Goal: Obtain resource: Download file/media

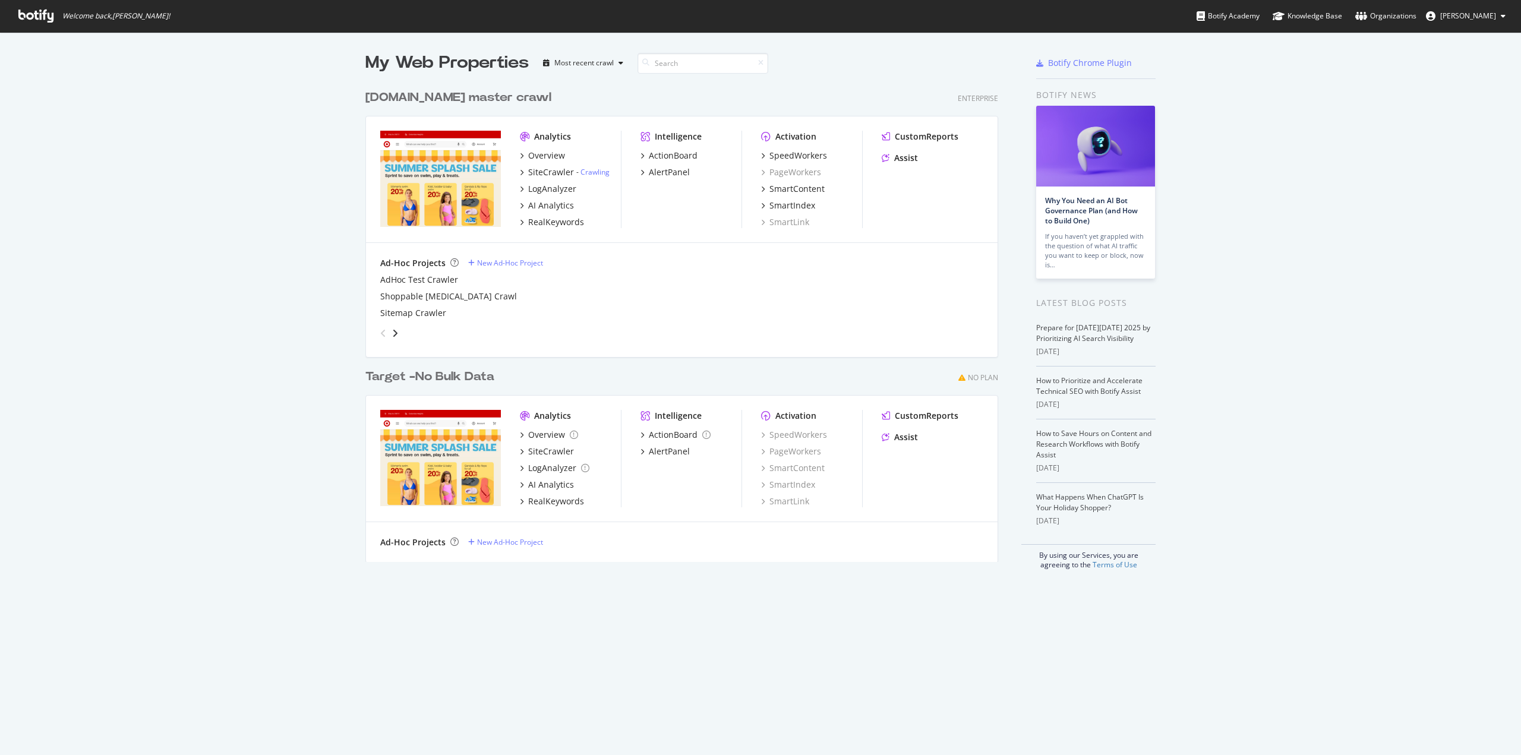
scroll to position [746, 1503]
click at [534, 176] on div "SiteCrawler" at bounding box center [551, 172] width 46 height 12
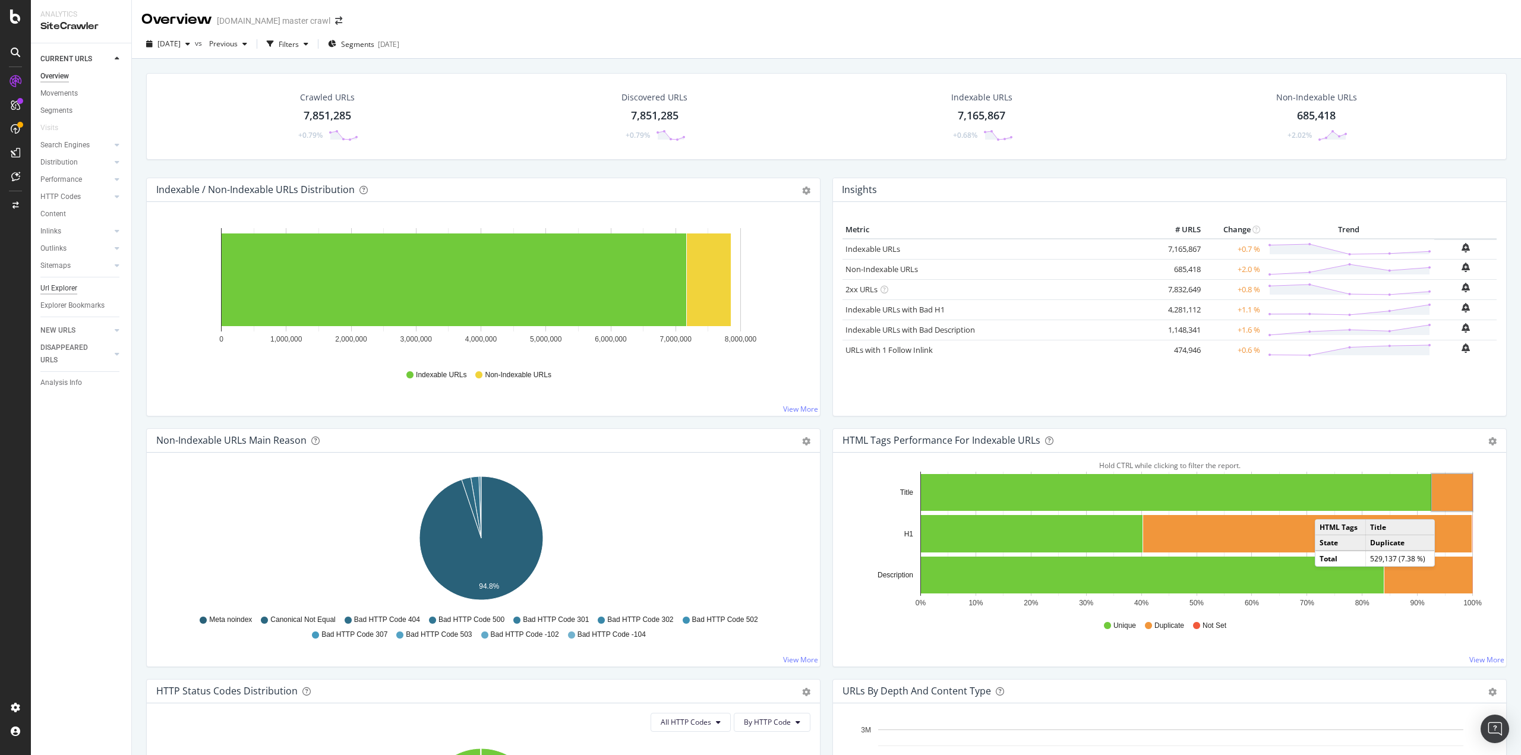
click at [50, 283] on div "Url Explorer" at bounding box center [58, 288] width 37 height 12
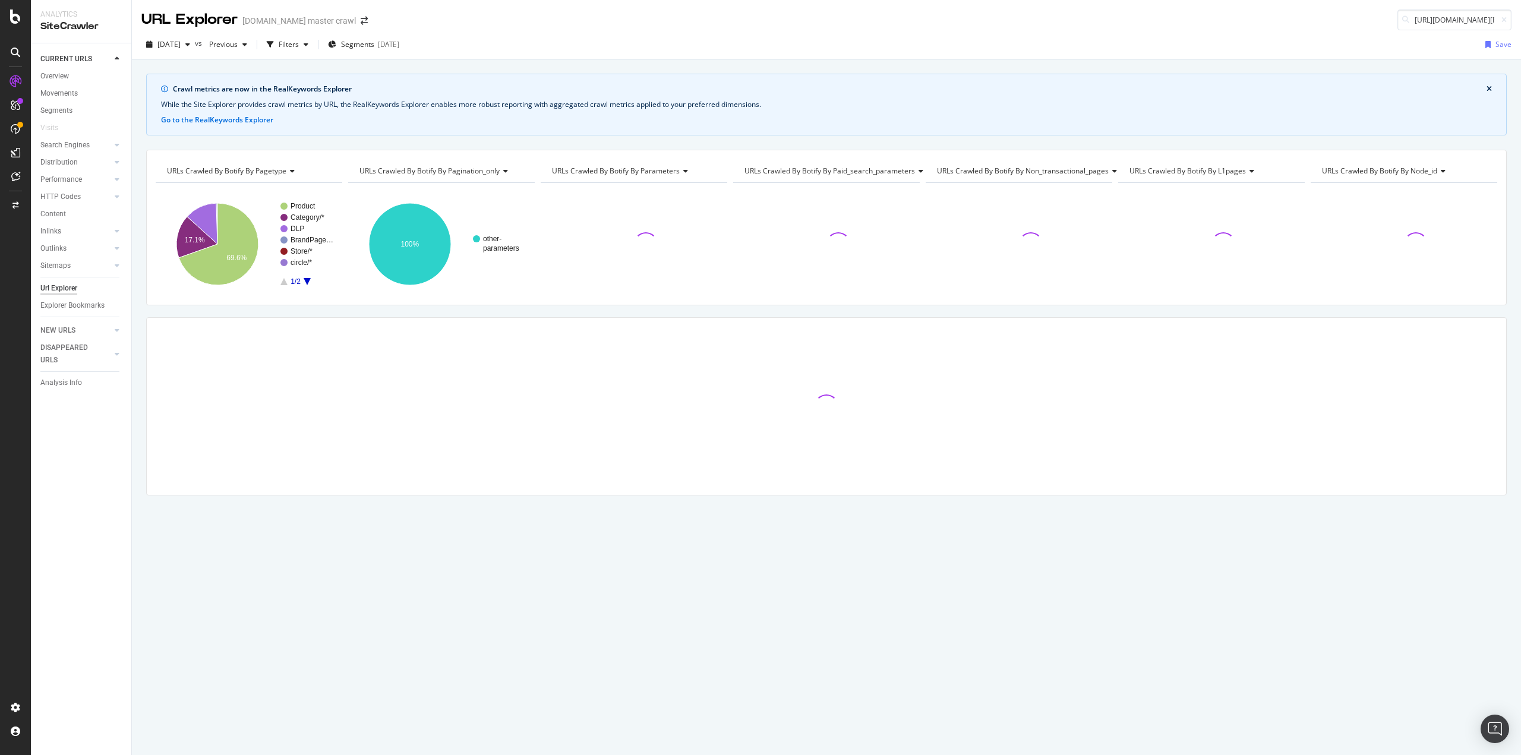
scroll to position [0, 487]
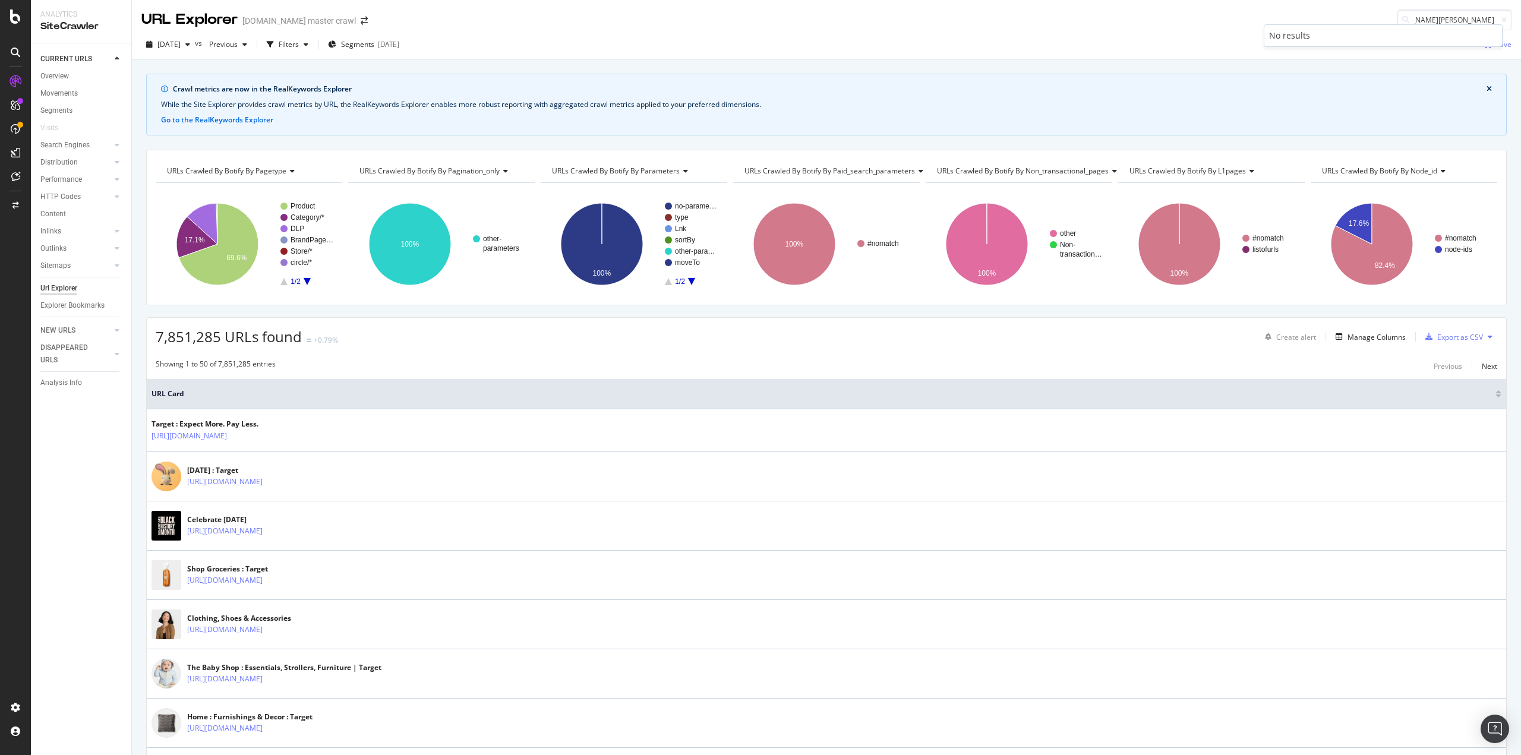
type input "[URL][DOMAIN_NAME][PERSON_NAME]"
click at [1019, 37] on div "[DATE] vs Previous Filters Segments [DATE] Save" at bounding box center [826, 47] width 1389 height 24
click at [1427, 25] on body "Analytics SiteCrawler CURRENT URLS Overview Movements Segments Visits Search En…" at bounding box center [760, 377] width 1521 height 755
click at [1427, 25] on div "No results" at bounding box center [1383, 35] width 238 height 21
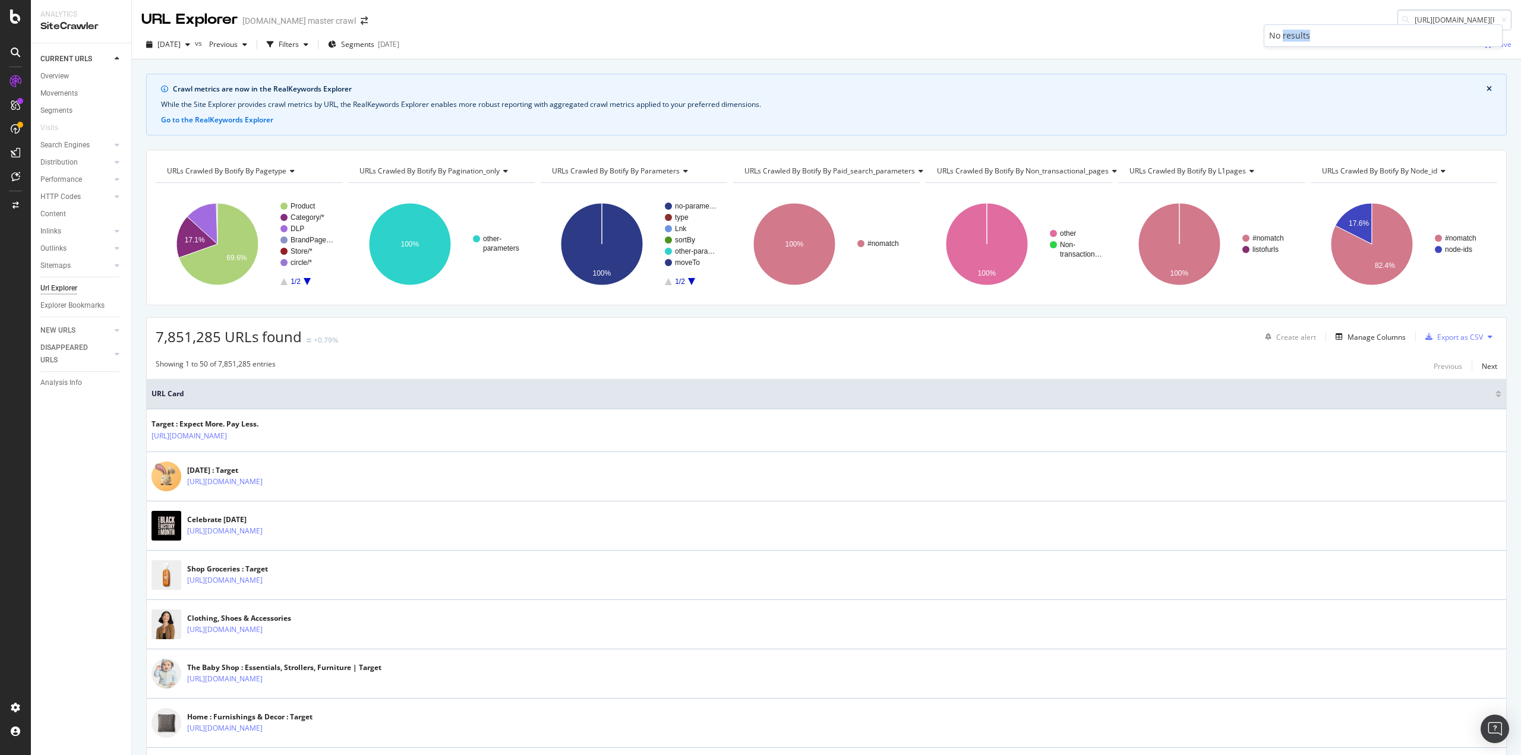
click at [1427, 25] on div "No results" at bounding box center [1383, 35] width 238 height 21
click at [1443, 17] on input "[URL][DOMAIN_NAME][PERSON_NAME]" at bounding box center [1455, 20] width 114 height 21
paste input "[URL][DOMAIN_NAME][PERSON_NAME]"
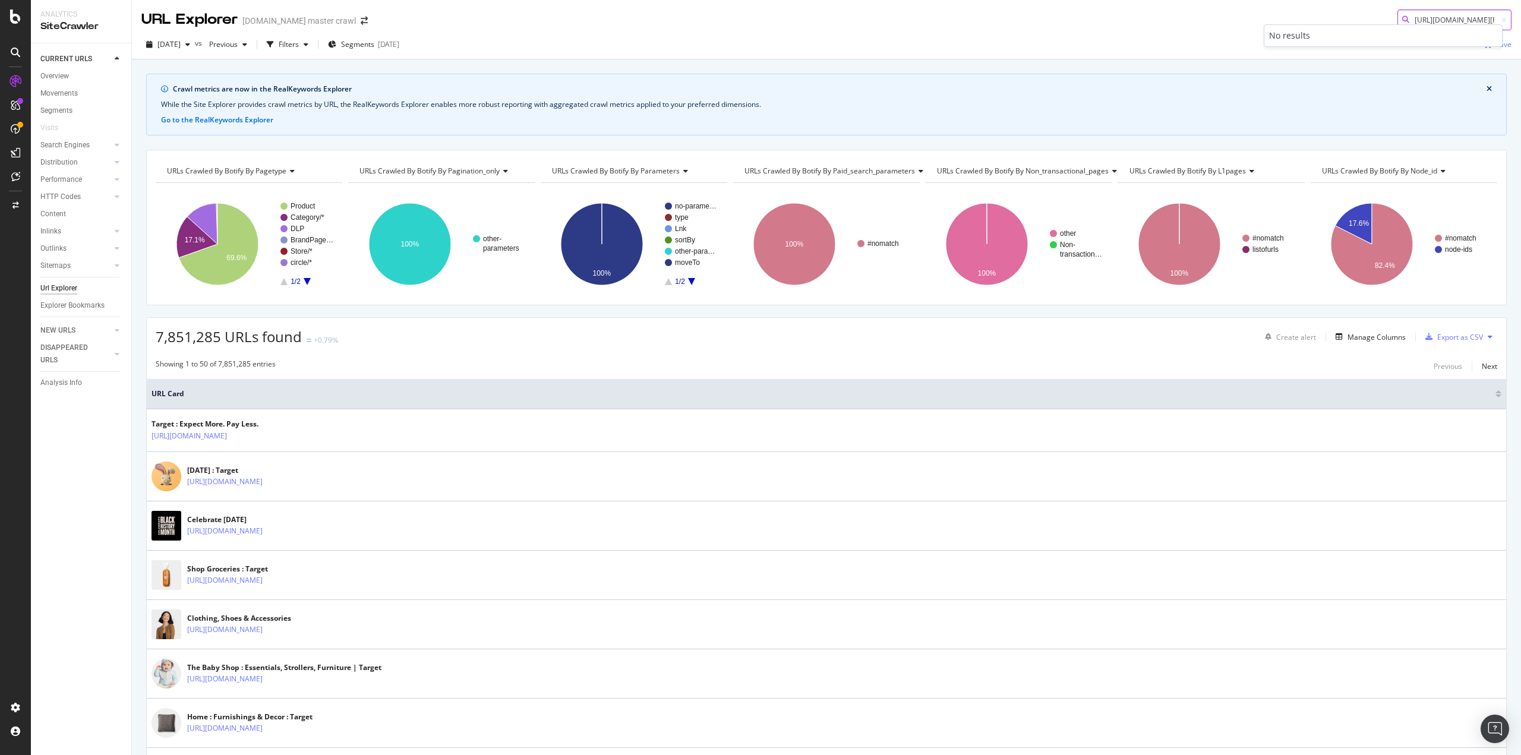
paste input "[URL][DOMAIN_NAME]"
click at [1418, 19] on input "[URL][DOMAIN_NAME][PERSON_NAME][DOMAIN_NAME]" at bounding box center [1455, 20] width 114 height 21
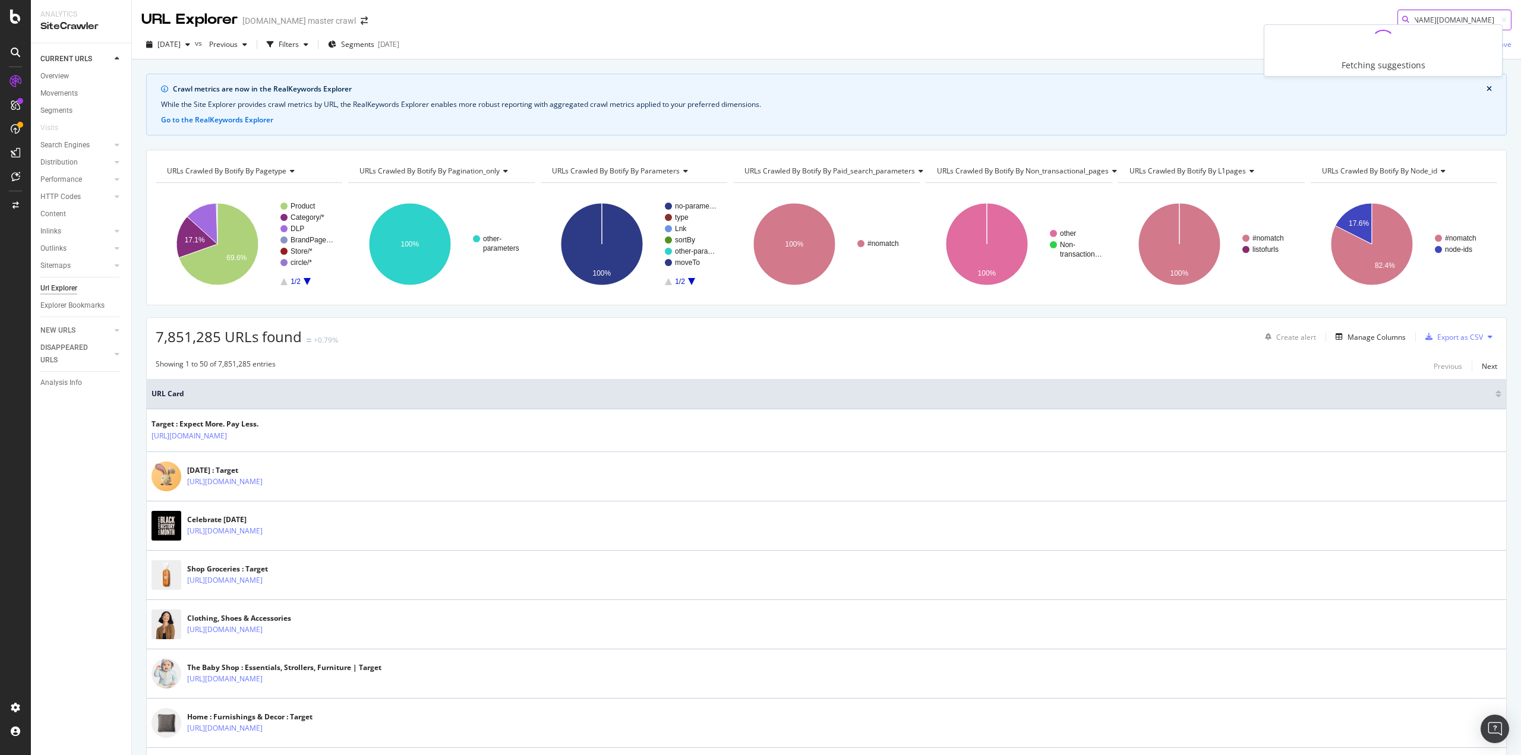
paste input
type input "[URL][DOMAIN_NAME]"
click at [1311, 32] on span "[URL][DOMAIN_NAME]" at bounding box center [1308, 35] width 79 height 10
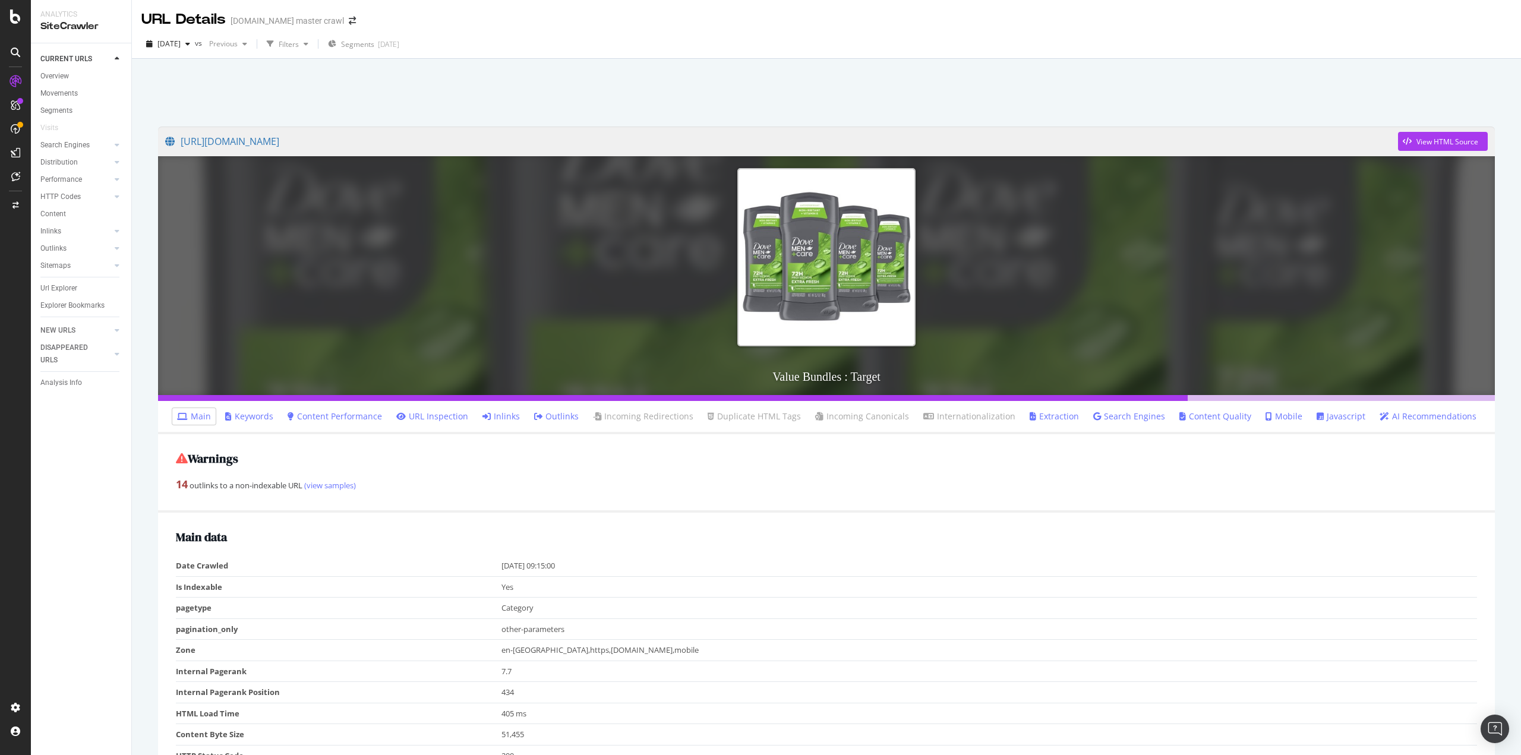
click at [562, 414] on link "Outlinks" at bounding box center [556, 417] width 45 height 12
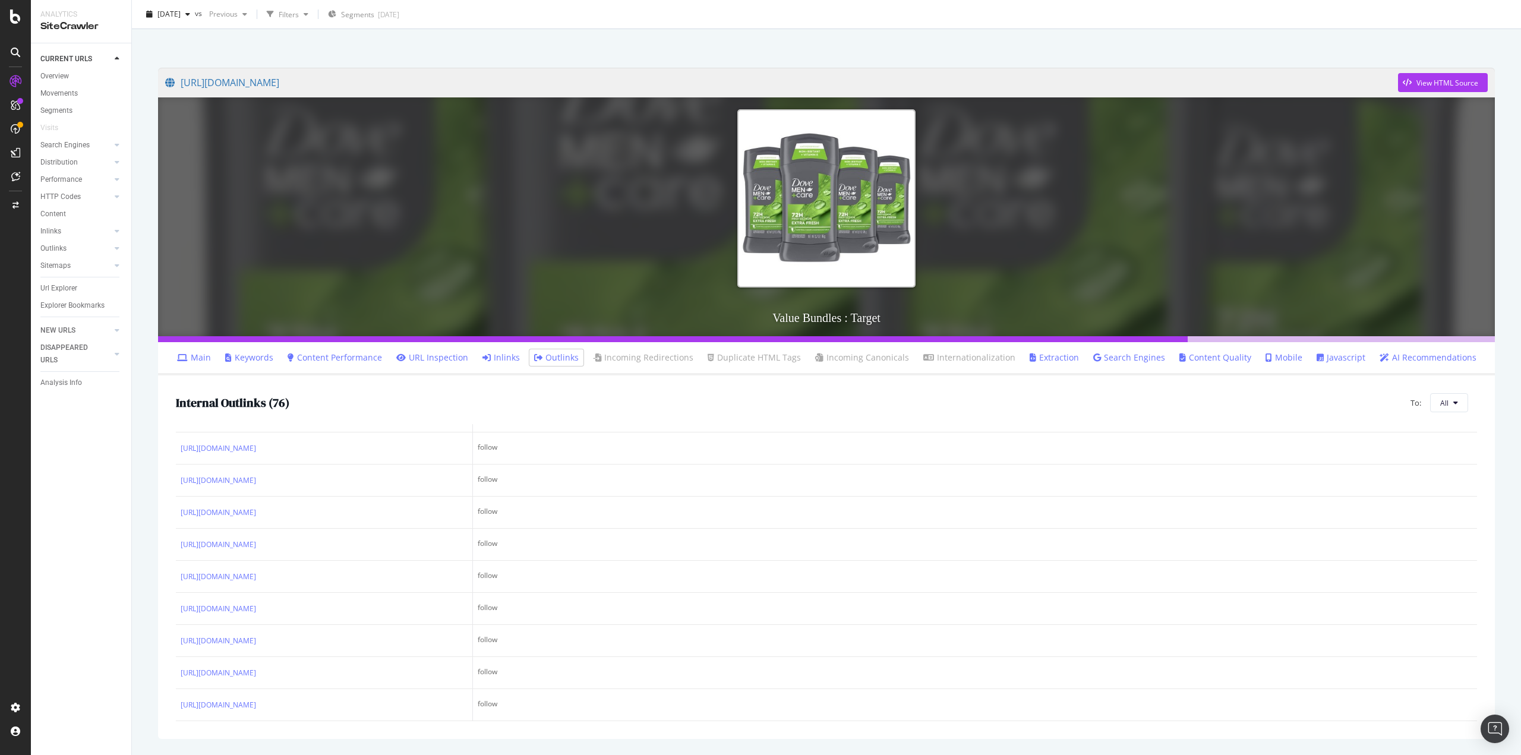
scroll to position [2217, 0]
click at [1452, 399] on button "All" at bounding box center [1449, 402] width 38 height 19
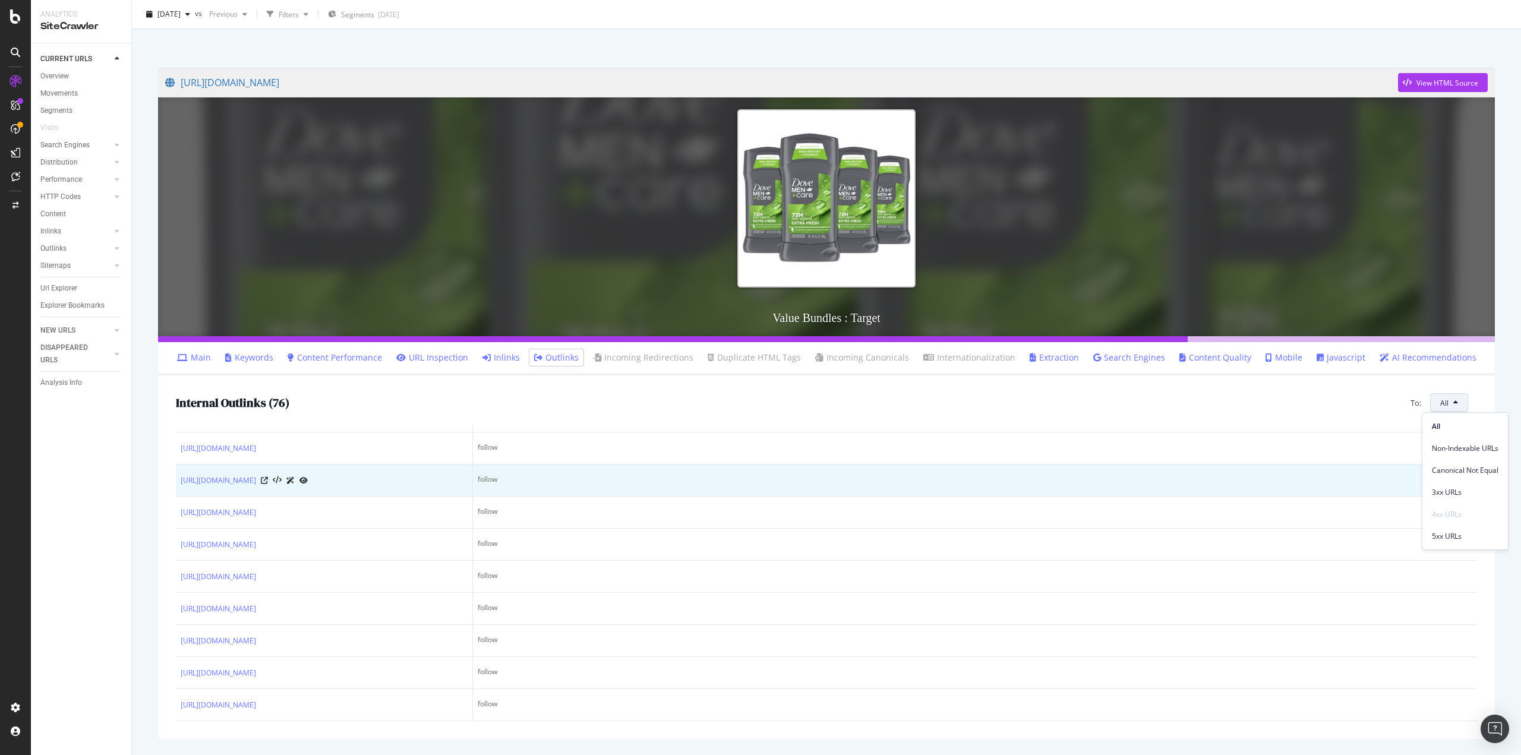
click at [1057, 465] on td "follow" at bounding box center [975, 481] width 1004 height 32
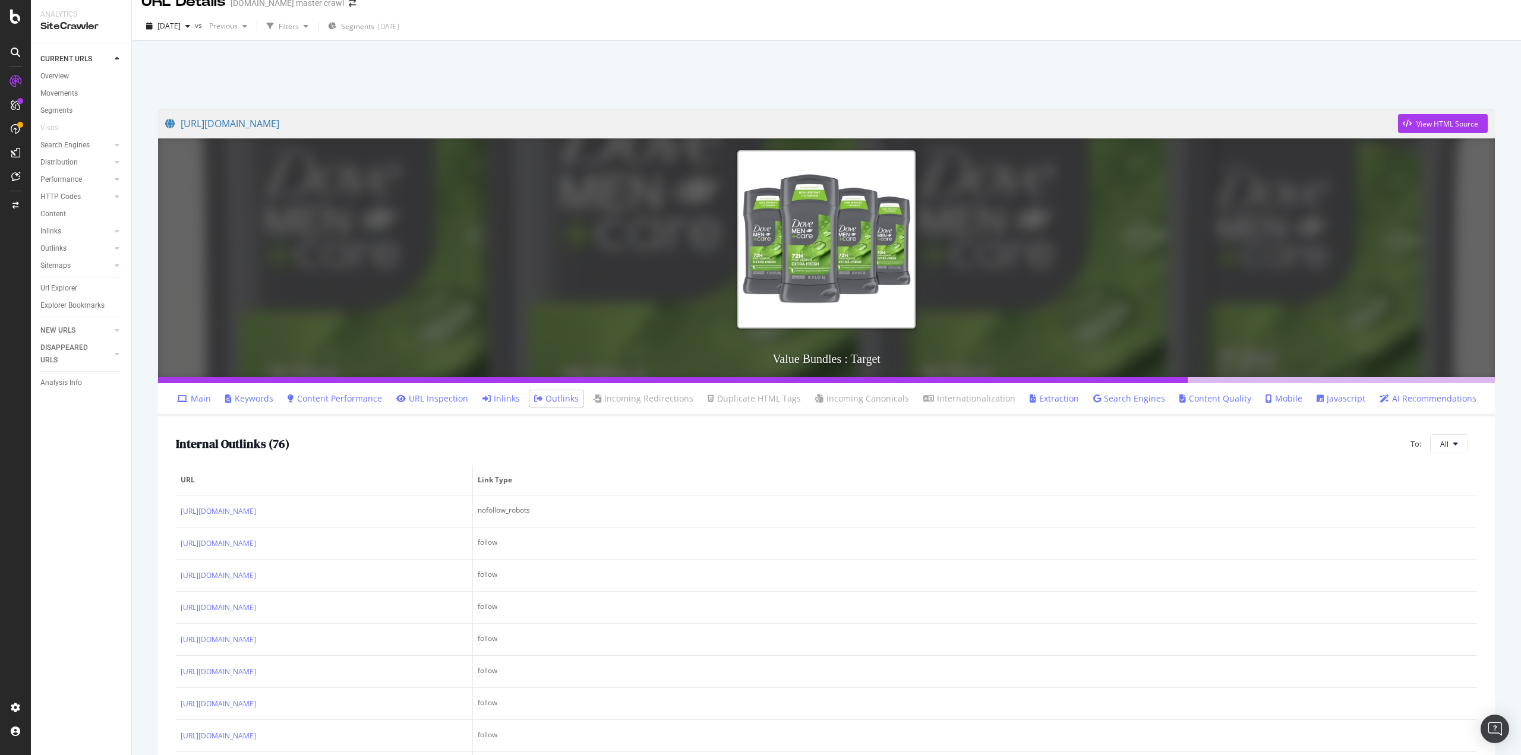
scroll to position [0, 0]
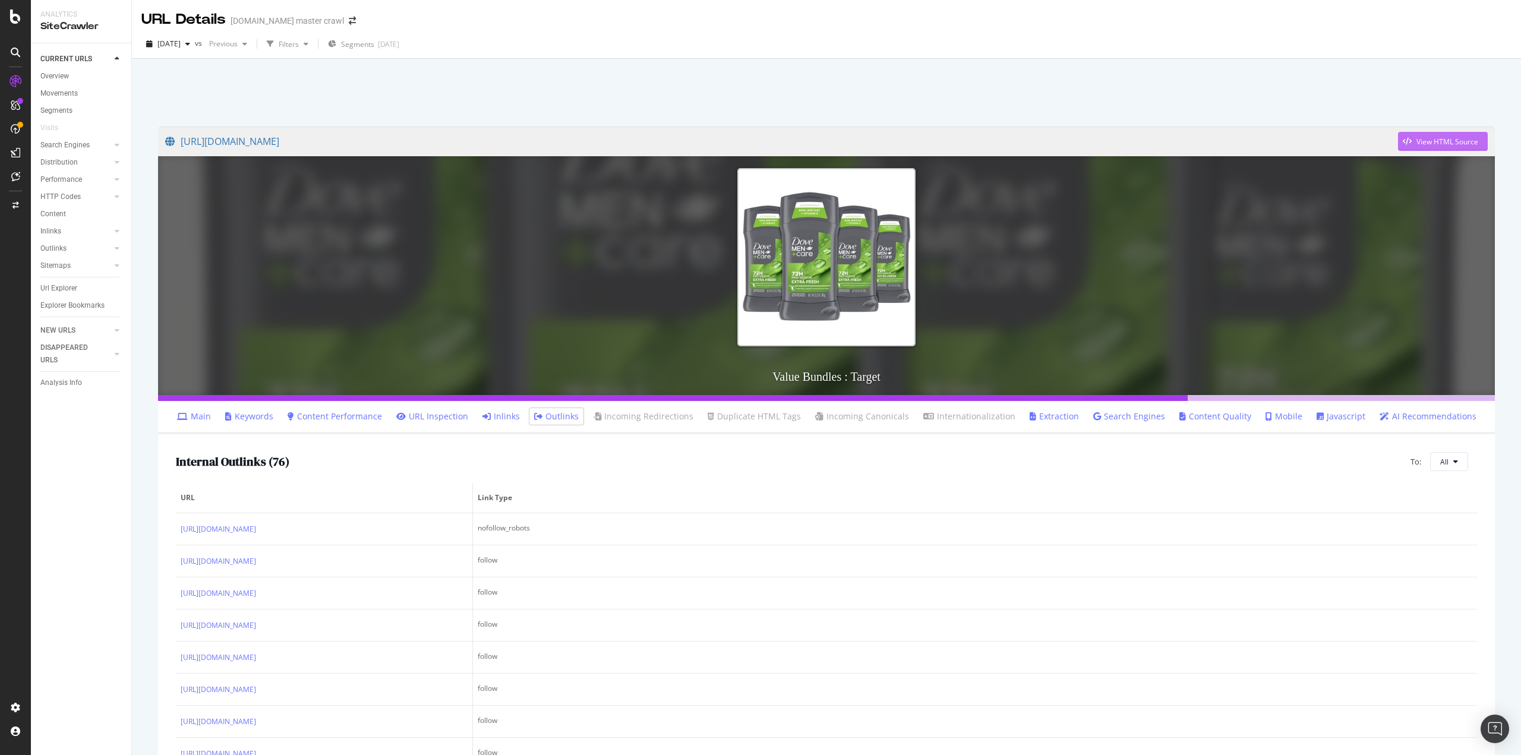
click at [1405, 140] on div "button" at bounding box center [1407, 141] width 18 height 7
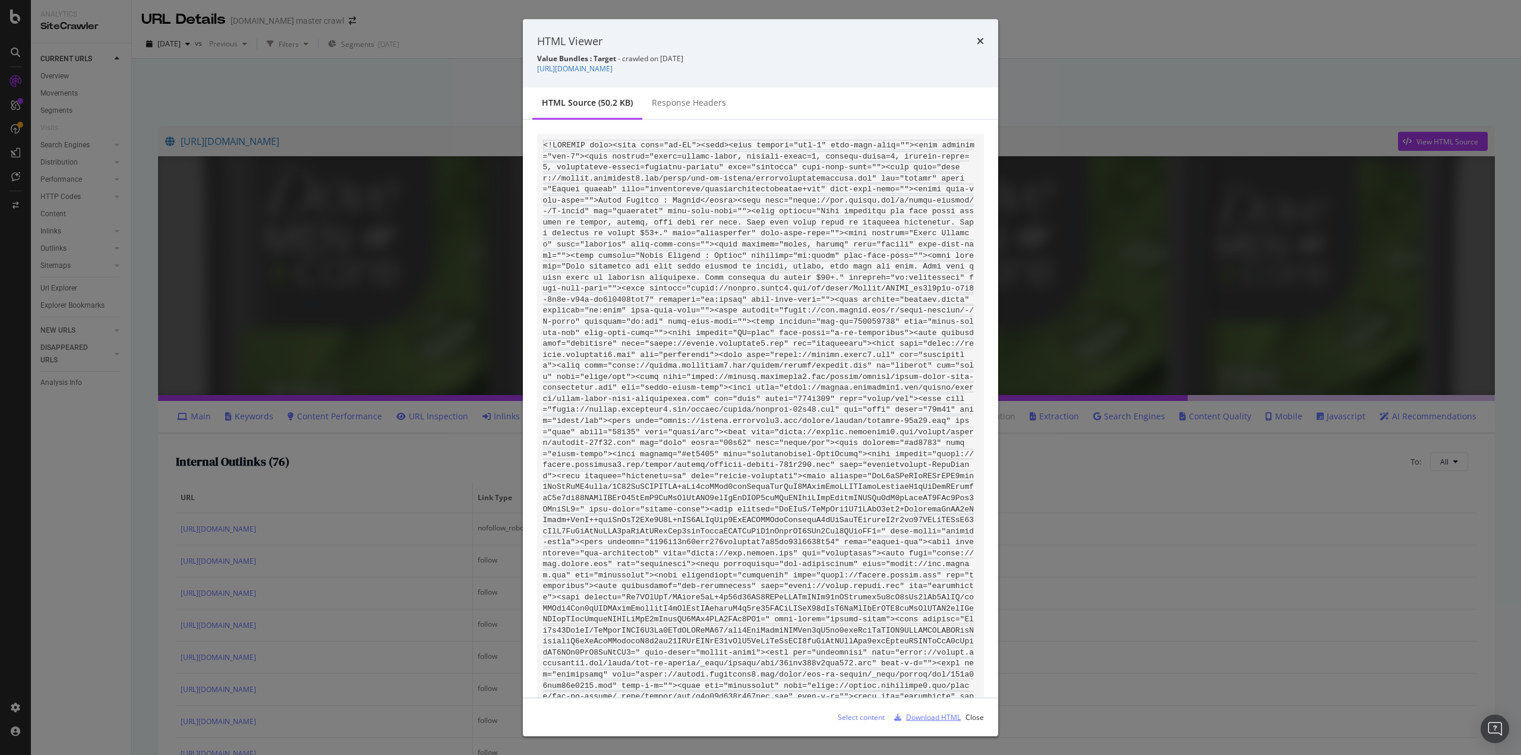
click at [936, 720] on div "Download HTML" at bounding box center [933, 717] width 55 height 10
click at [982, 43] on icon "times" at bounding box center [980, 41] width 7 height 10
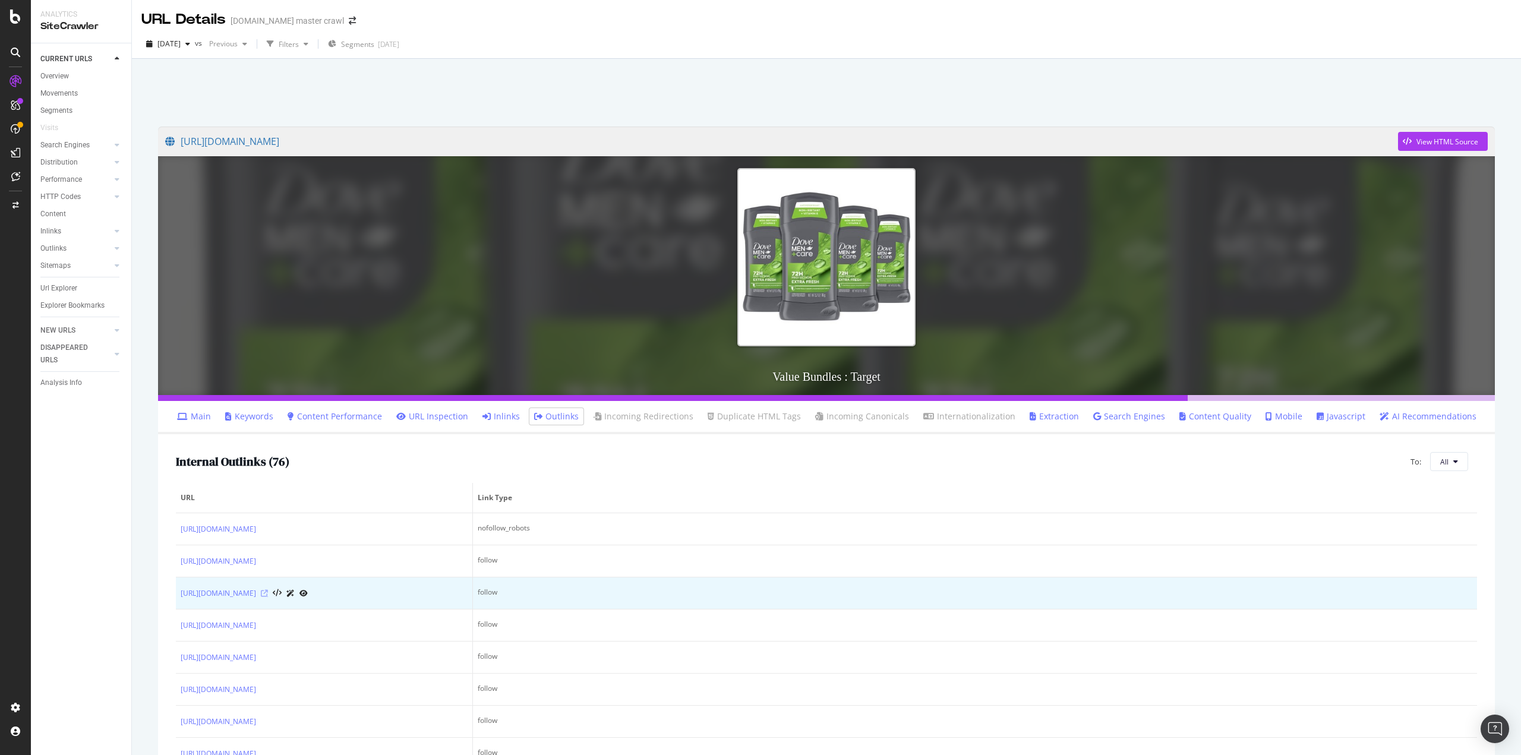
click at [268, 591] on icon at bounding box center [264, 593] width 7 height 7
click at [256, 593] on link "[URL][DOMAIN_NAME]" at bounding box center [218, 594] width 75 height 12
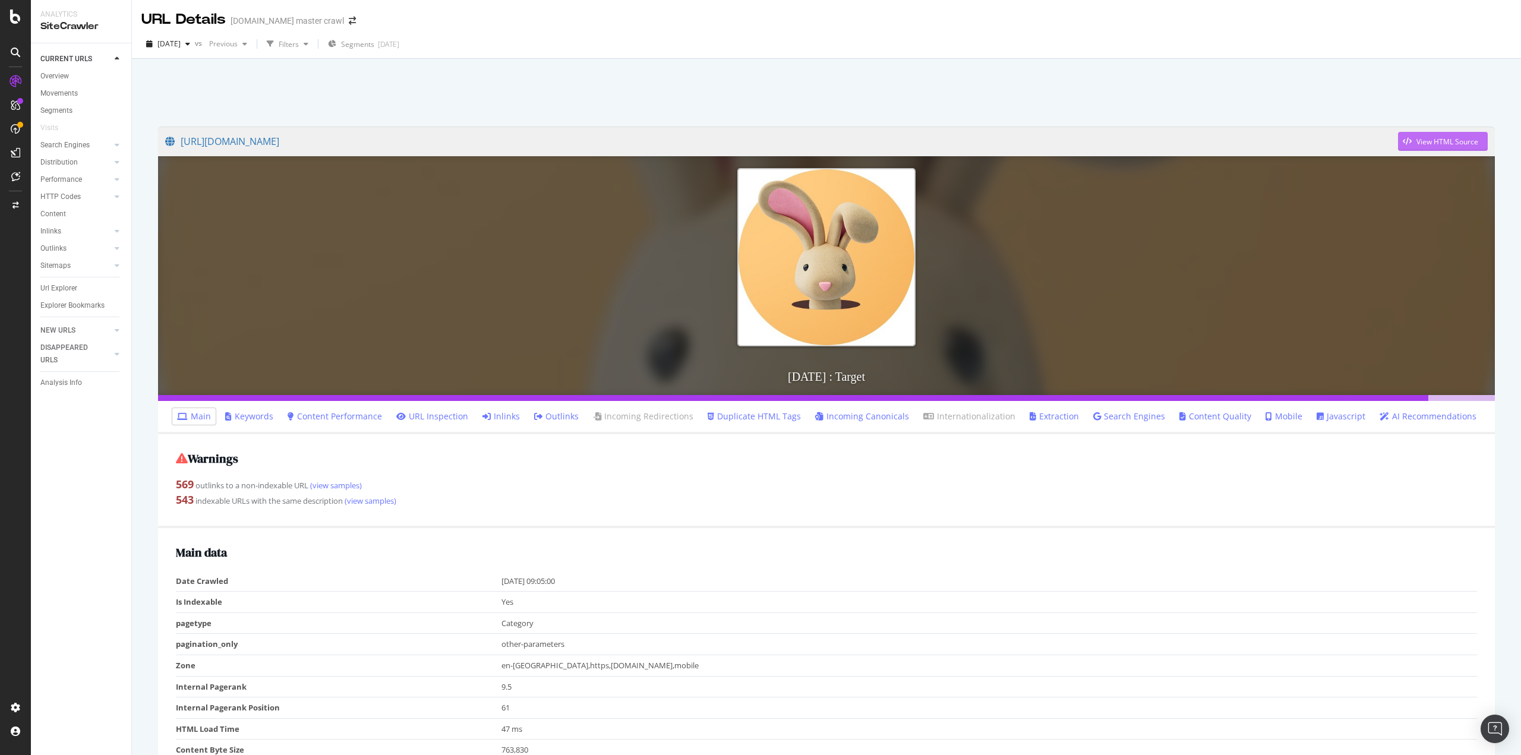
click at [1438, 141] on div "View HTML Source" at bounding box center [1448, 142] width 62 height 10
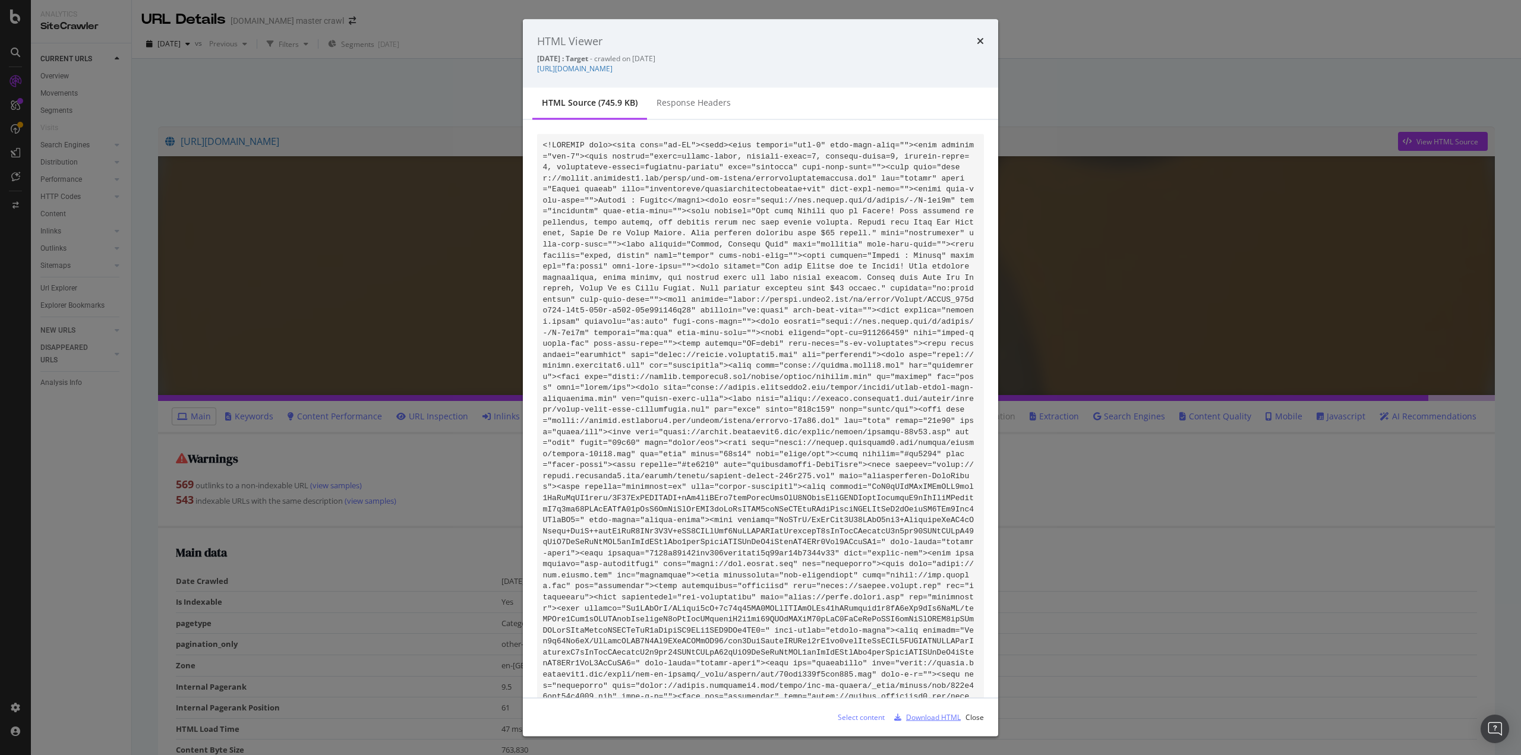
click at [931, 715] on div "Download HTML" at bounding box center [933, 717] width 55 height 10
click at [977, 48] on div "times" at bounding box center [980, 40] width 7 height 15
